Goal: Information Seeking & Learning: Find specific fact

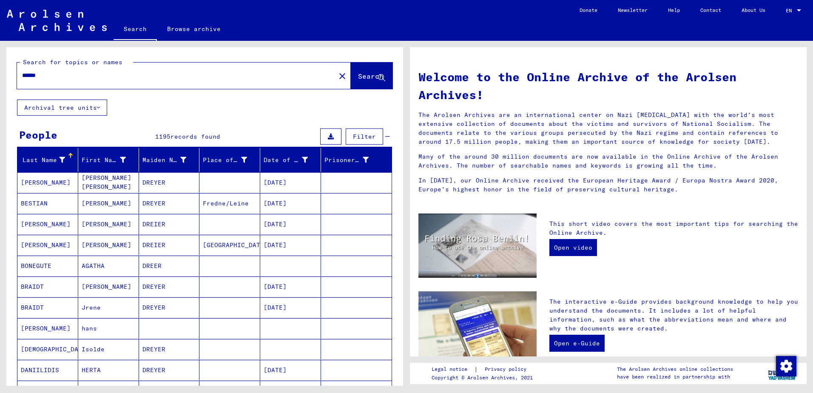
type input "******"
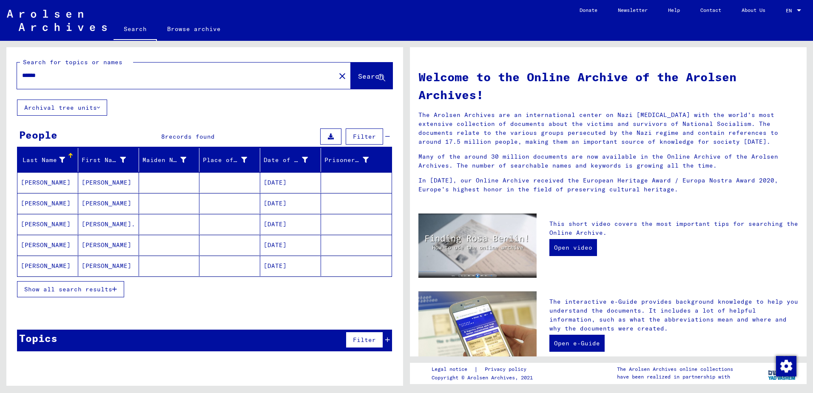
click at [96, 181] on mat-cell "[PERSON_NAME]" at bounding box center [108, 182] width 61 height 20
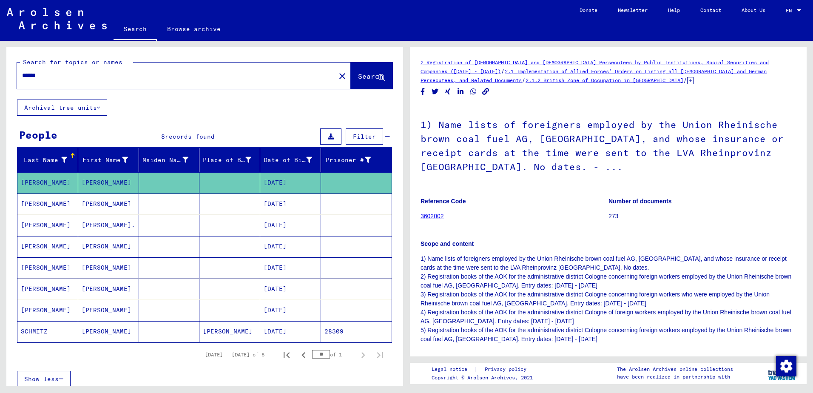
click at [105, 226] on mat-cell "[PERSON_NAME]." at bounding box center [108, 225] width 61 height 21
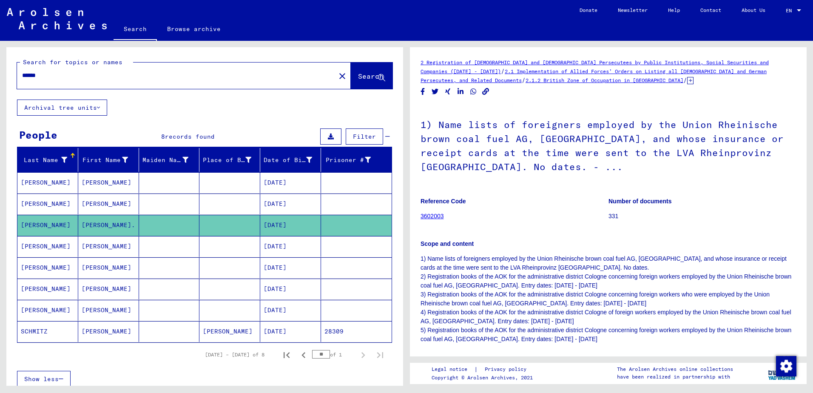
click at [108, 203] on mat-cell "[PERSON_NAME]" at bounding box center [108, 203] width 61 height 21
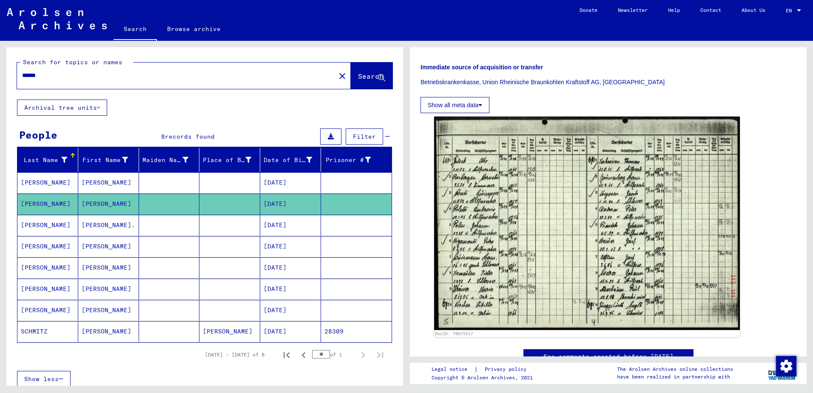
scroll to position [298, 0]
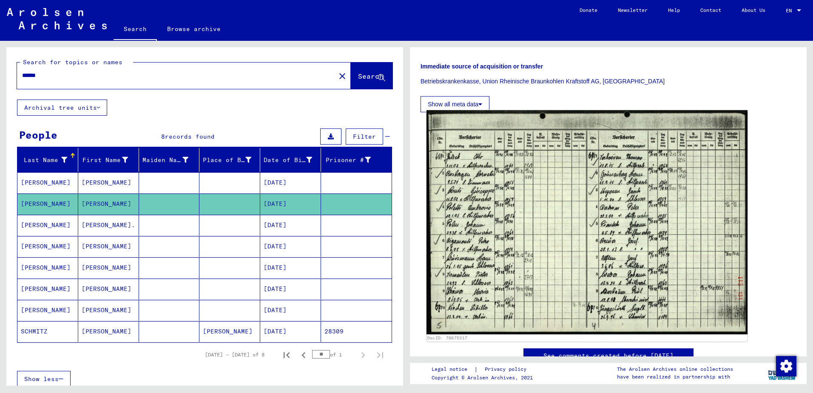
click at [465, 203] on img at bounding box center [586, 222] width 321 height 224
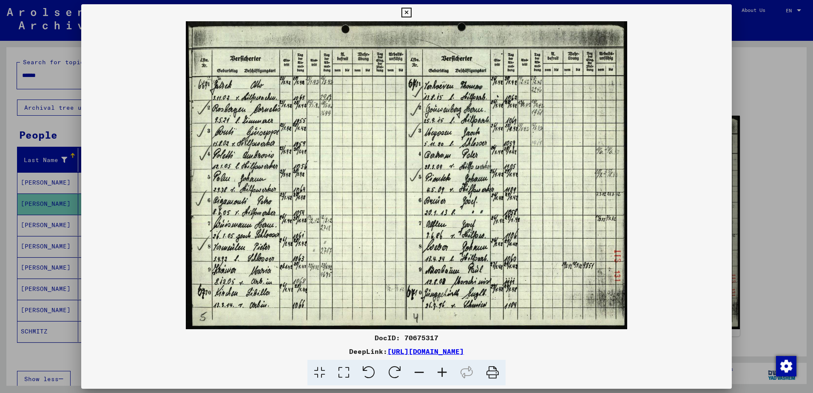
click at [404, 11] on icon at bounding box center [406, 13] width 10 height 10
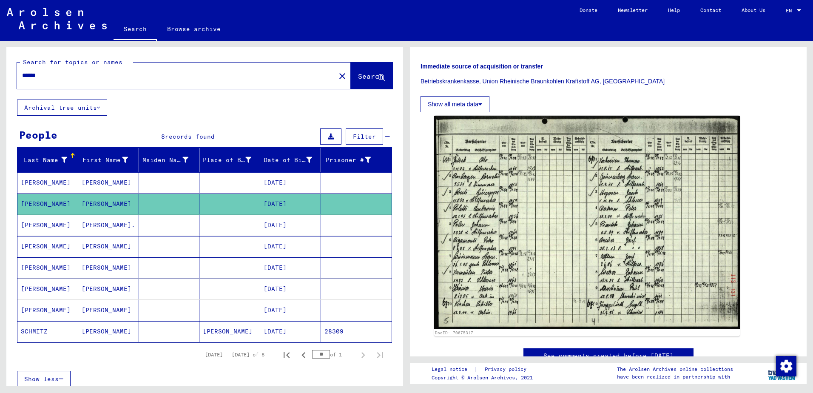
click at [47, 180] on mat-cell "[PERSON_NAME]" at bounding box center [47, 182] width 61 height 21
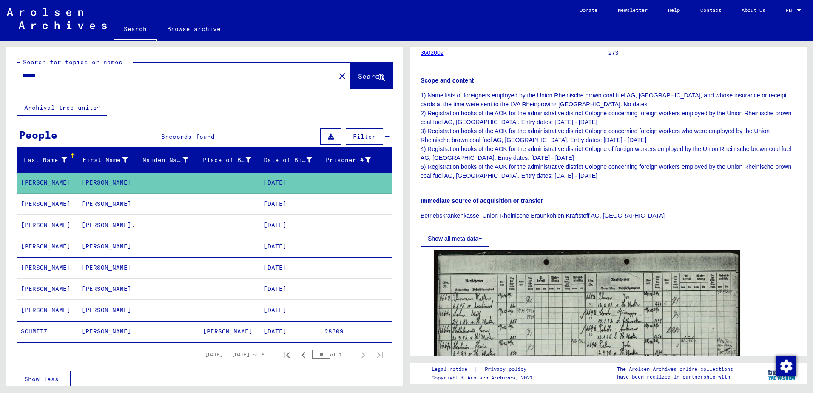
scroll to position [170, 0]
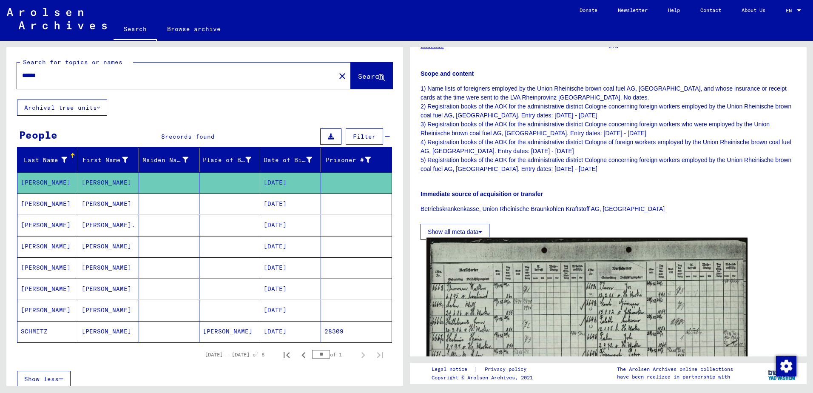
click at [484, 269] on img at bounding box center [586, 353] width 321 height 231
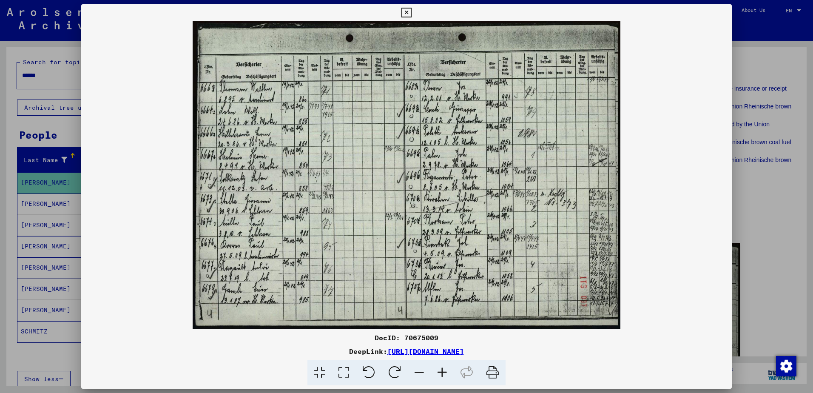
click at [252, 106] on img at bounding box center [406, 175] width 650 height 308
click at [274, 181] on img at bounding box center [406, 175] width 650 height 308
click at [440, 372] on icon at bounding box center [442, 373] width 23 height 26
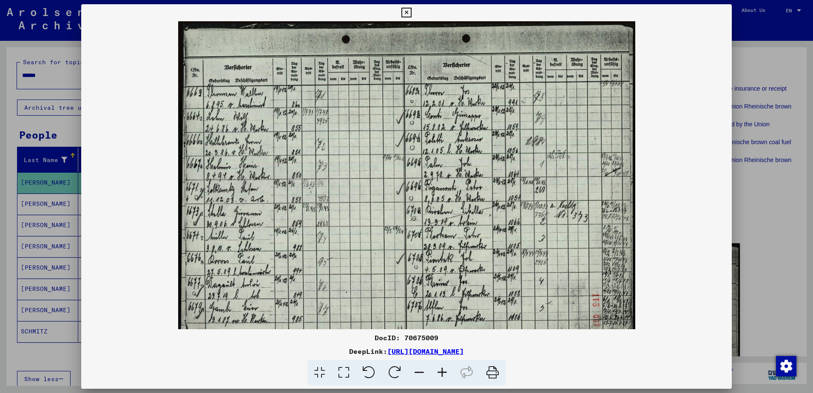
click at [440, 372] on icon at bounding box center [442, 373] width 23 height 26
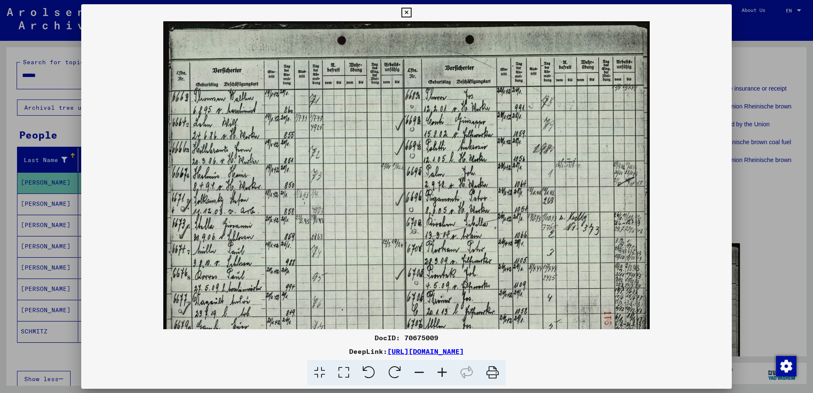
click at [440, 372] on icon at bounding box center [442, 373] width 23 height 26
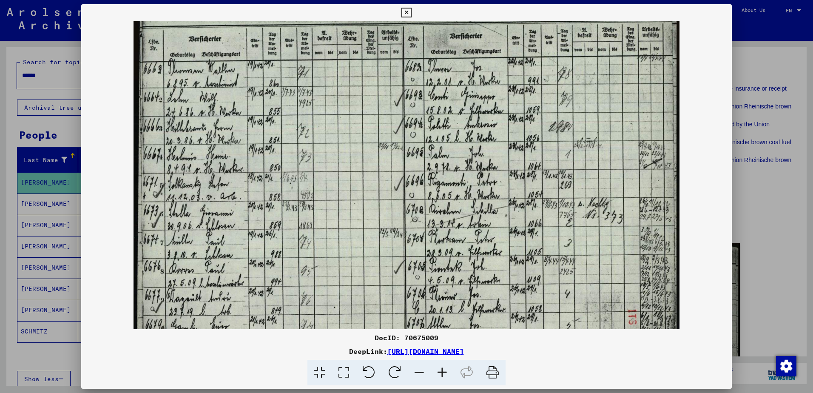
scroll to position [38, 0]
drag, startPoint x: 281, startPoint y: 287, endPoint x: 376, endPoint y: 249, distance: 103.0
click at [376, 249] on img at bounding box center [405, 179] width 545 height 393
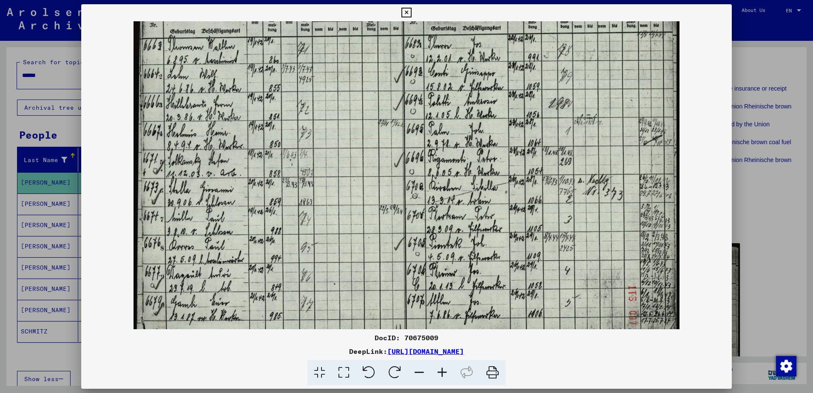
scroll to position [85, 0]
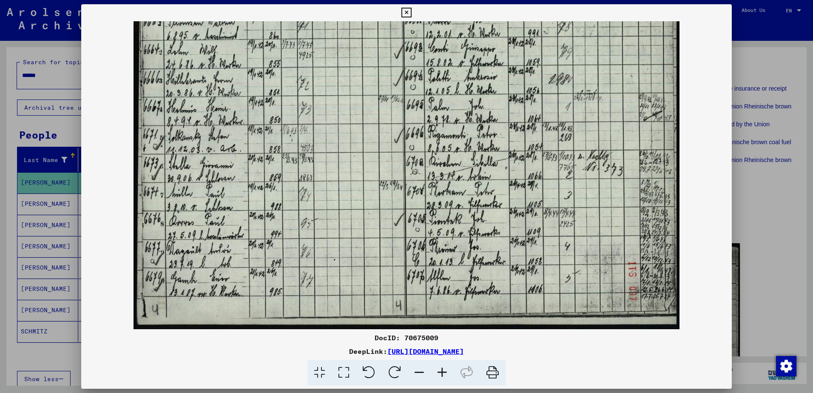
drag, startPoint x: 388, startPoint y: 226, endPoint x: 414, endPoint y: 169, distance: 62.2
click at [414, 169] on img at bounding box center [405, 132] width 545 height 393
drag, startPoint x: 499, startPoint y: 288, endPoint x: 440, endPoint y: 288, distance: 59.5
click at [440, 288] on img at bounding box center [405, 132] width 545 height 393
click at [443, 370] on icon at bounding box center [442, 373] width 23 height 26
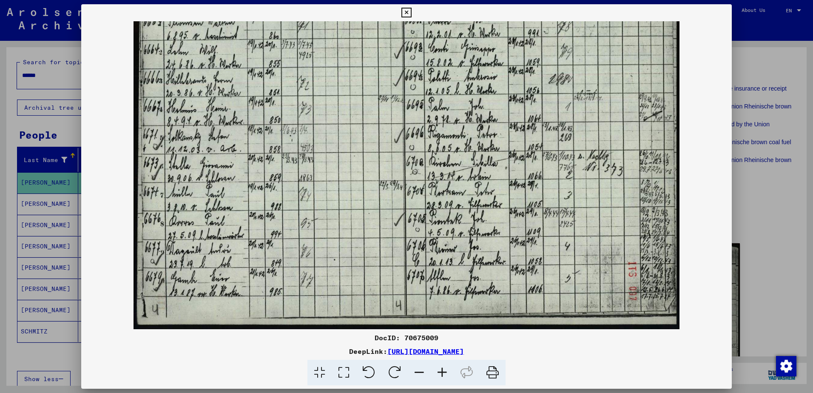
click at [443, 370] on icon at bounding box center [442, 373] width 23 height 26
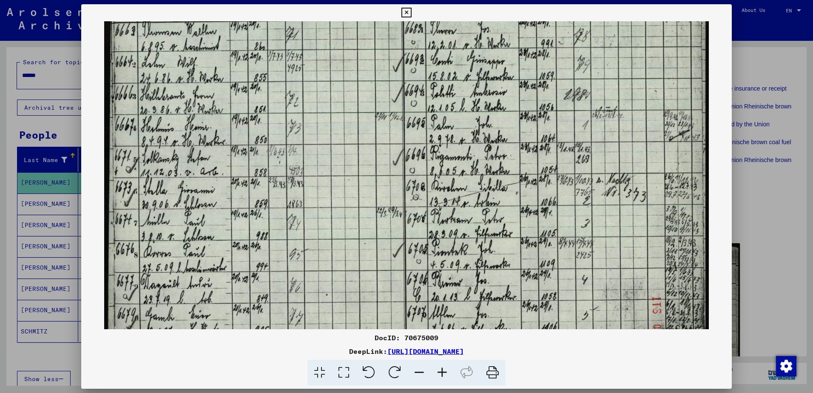
click at [443, 370] on icon at bounding box center [442, 373] width 23 height 26
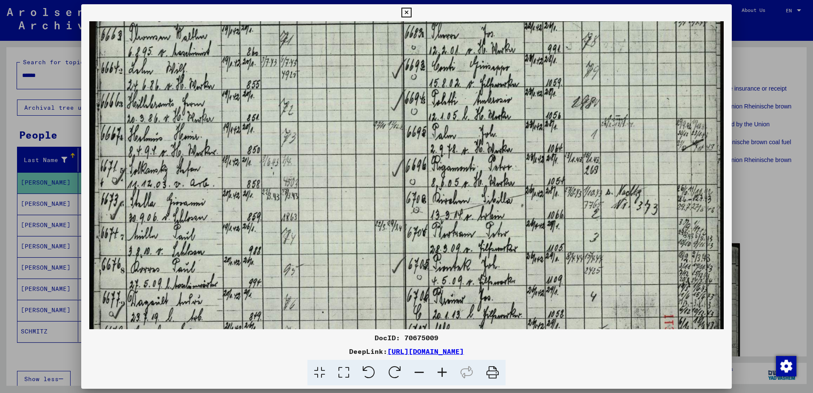
click at [443, 370] on icon at bounding box center [442, 373] width 23 height 26
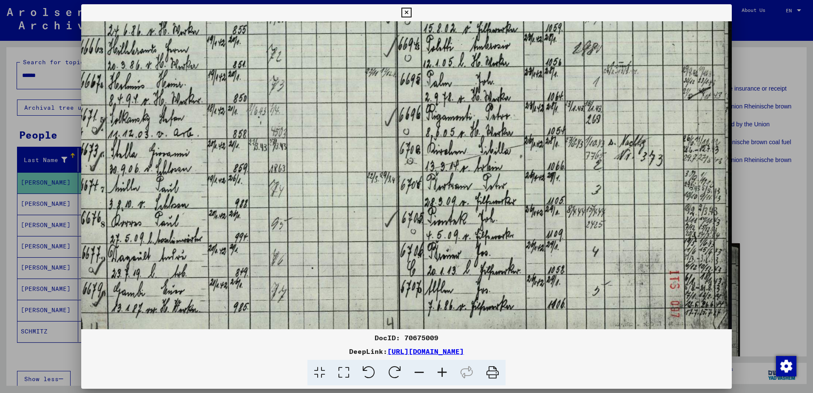
scroll to position [170, 13]
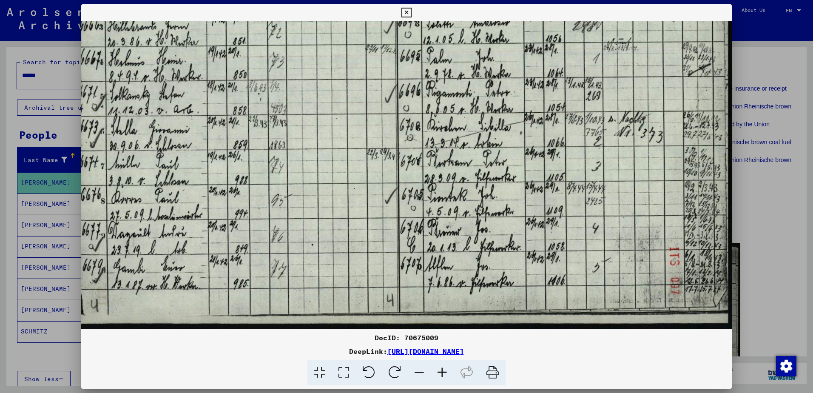
drag, startPoint x: 479, startPoint y: 280, endPoint x: 305, endPoint y: 154, distance: 215.0
click at [305, 154] on img at bounding box center [400, 90] width 664 height 478
click at [405, 8] on icon at bounding box center [406, 13] width 10 height 10
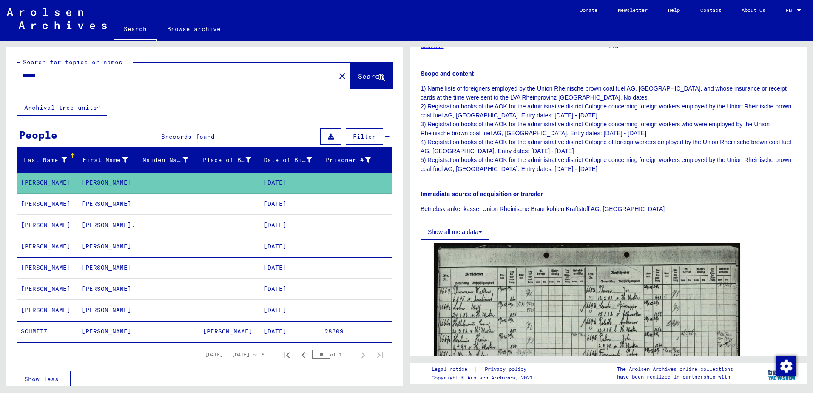
click at [51, 243] on mat-cell "[PERSON_NAME]" at bounding box center [47, 246] width 61 height 21
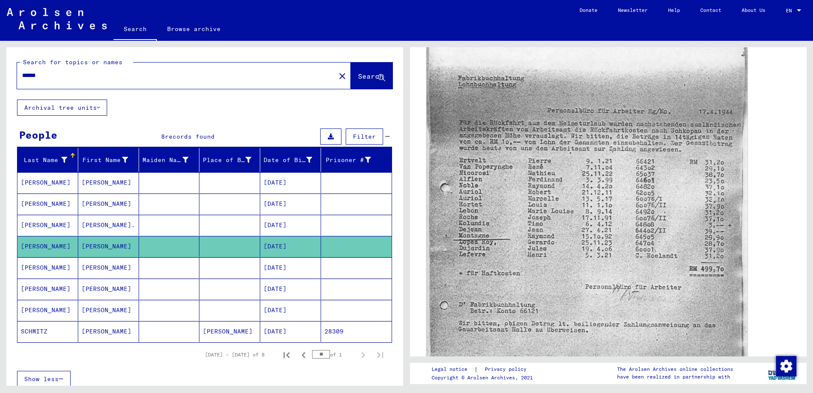
scroll to position [128, 0]
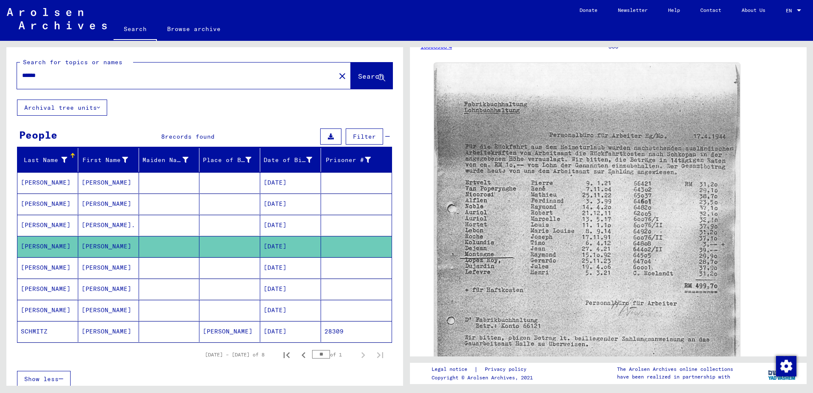
click at [95, 267] on mat-cell "[PERSON_NAME]" at bounding box center [108, 267] width 61 height 21
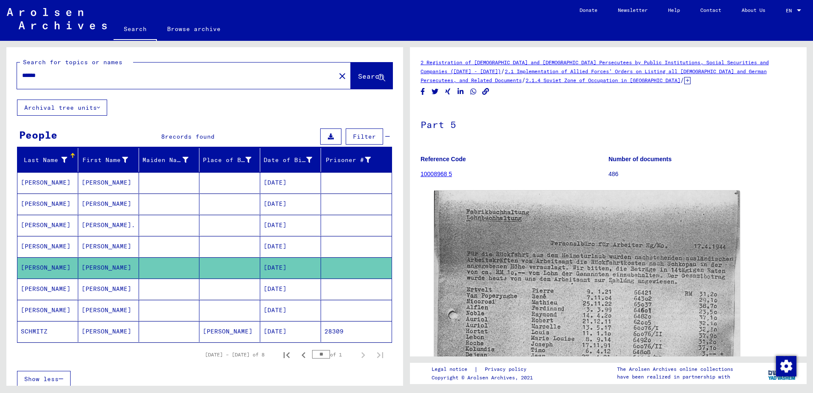
click at [108, 286] on mat-cell "[PERSON_NAME]" at bounding box center [108, 288] width 61 height 21
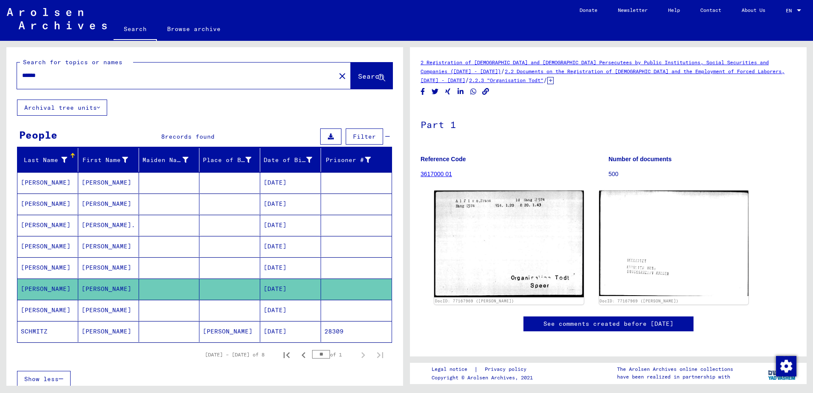
click at [121, 311] on mat-cell "[PERSON_NAME]" at bounding box center [108, 310] width 61 height 21
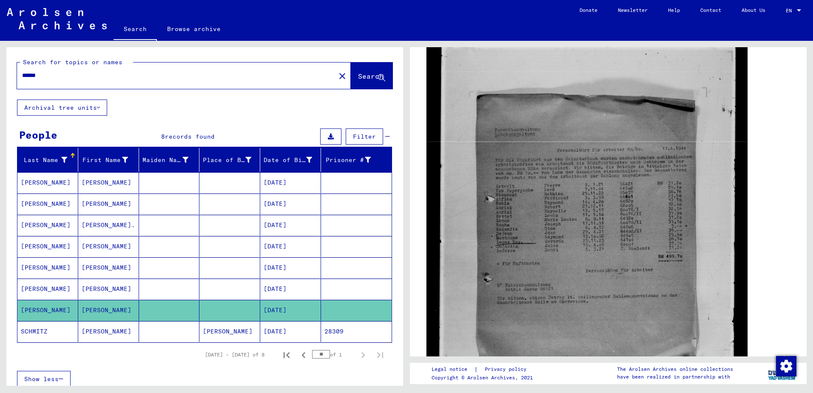
scroll to position [170, 0]
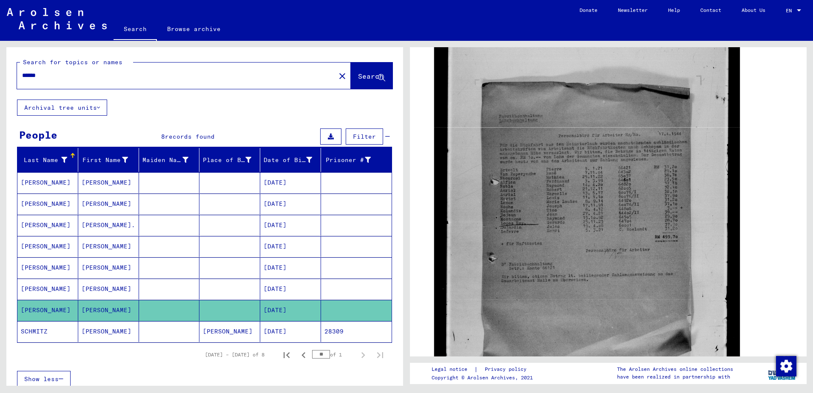
click at [110, 329] on mat-cell "[PERSON_NAME]" at bounding box center [108, 331] width 61 height 21
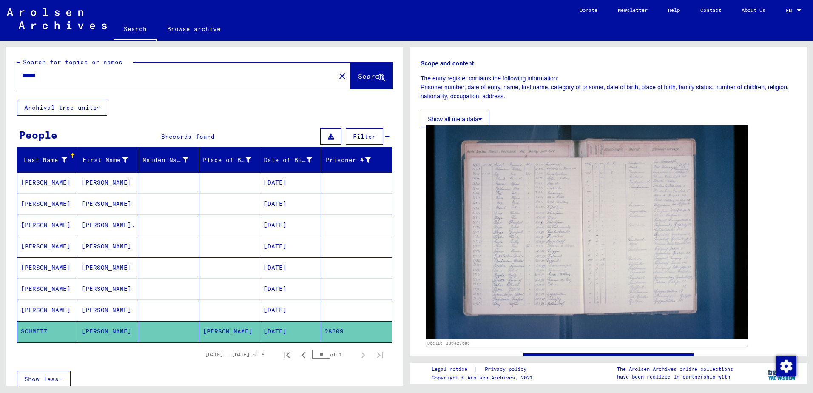
scroll to position [170, 0]
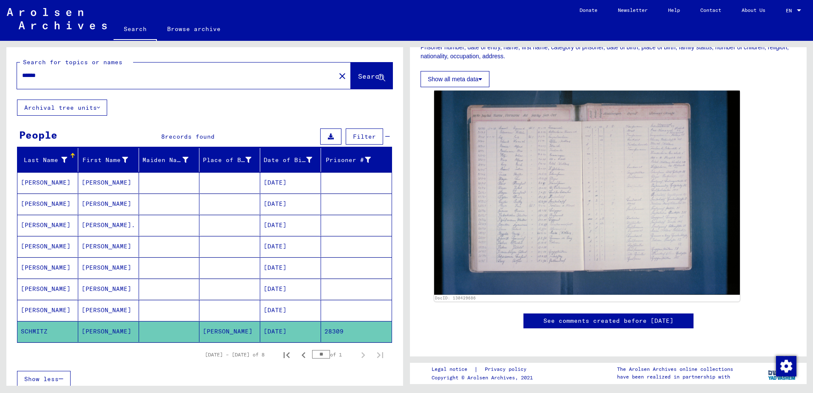
click at [100, 223] on mat-cell "[PERSON_NAME]." at bounding box center [108, 225] width 61 height 21
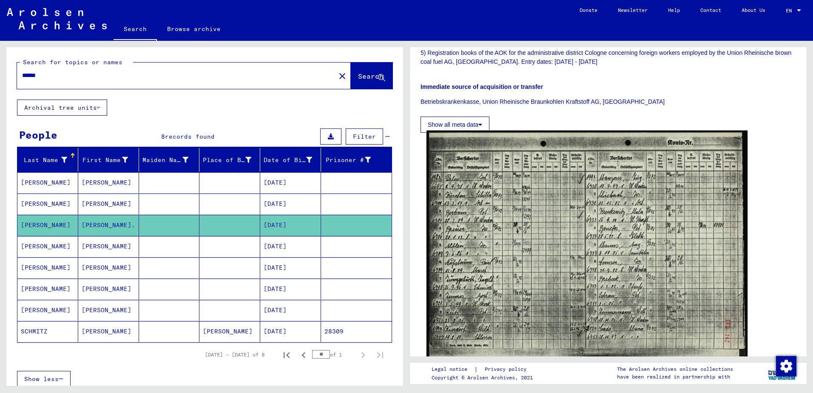
scroll to position [298, 0]
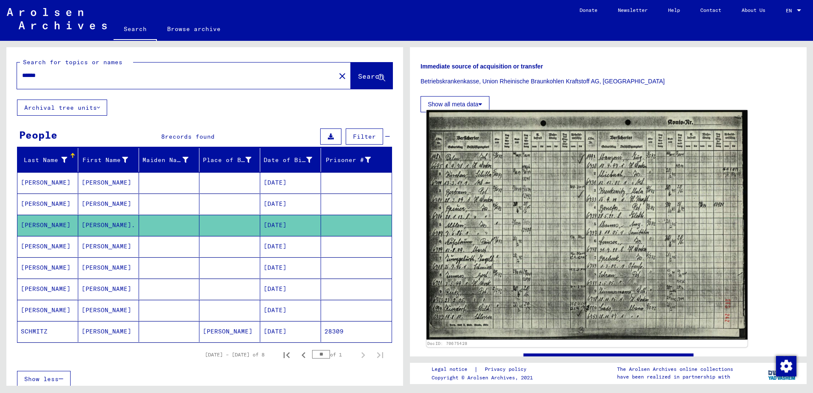
click at [496, 206] on img at bounding box center [586, 225] width 321 height 230
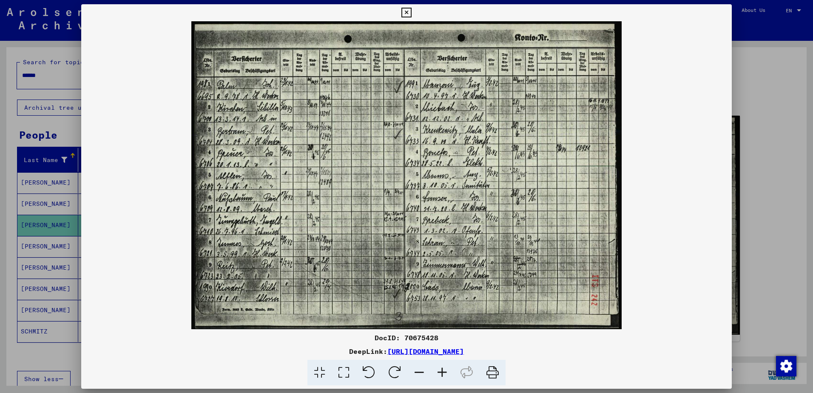
click at [402, 11] on icon at bounding box center [406, 13] width 10 height 10
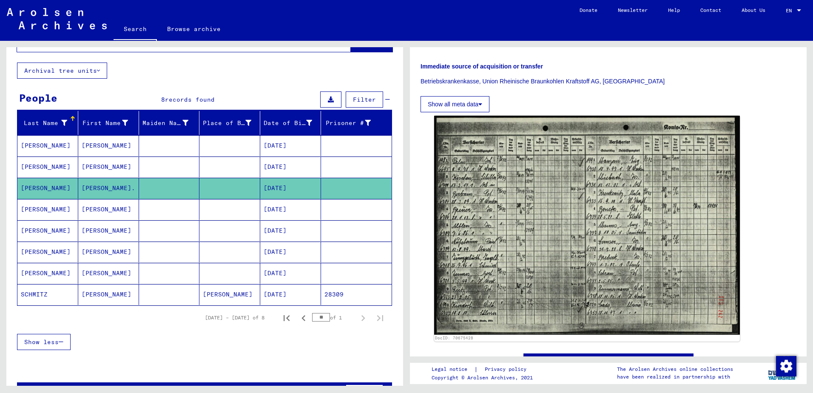
scroll to position [22, 0]
